Goal: Information Seeking & Learning: Find specific fact

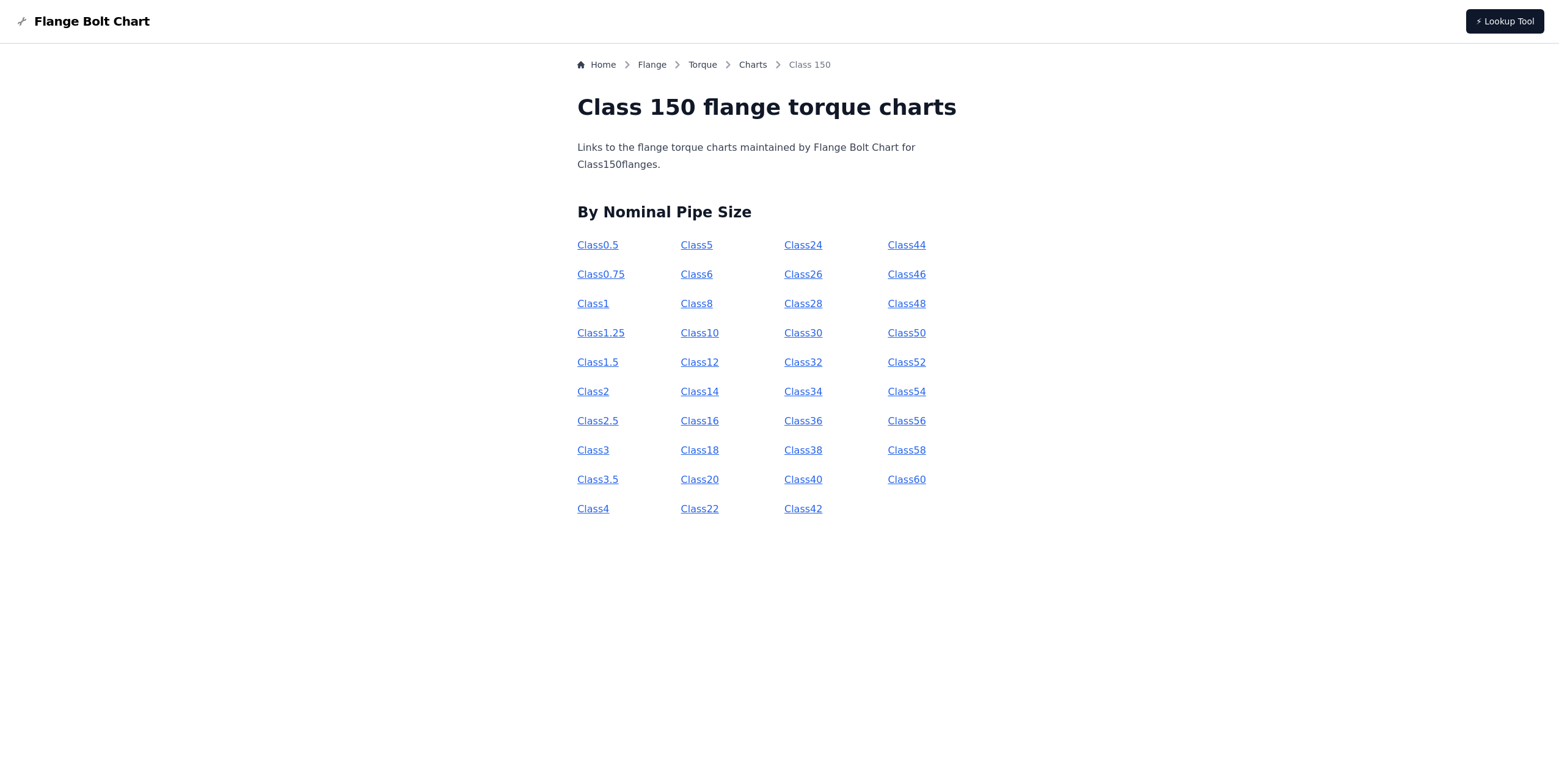
click at [730, 450] on p "Class 18" at bounding box center [728, 450] width 94 height 17
click at [719, 450] on link "Class 18" at bounding box center [700, 450] width 38 height 12
